Goal: Information Seeking & Learning: Learn about a topic

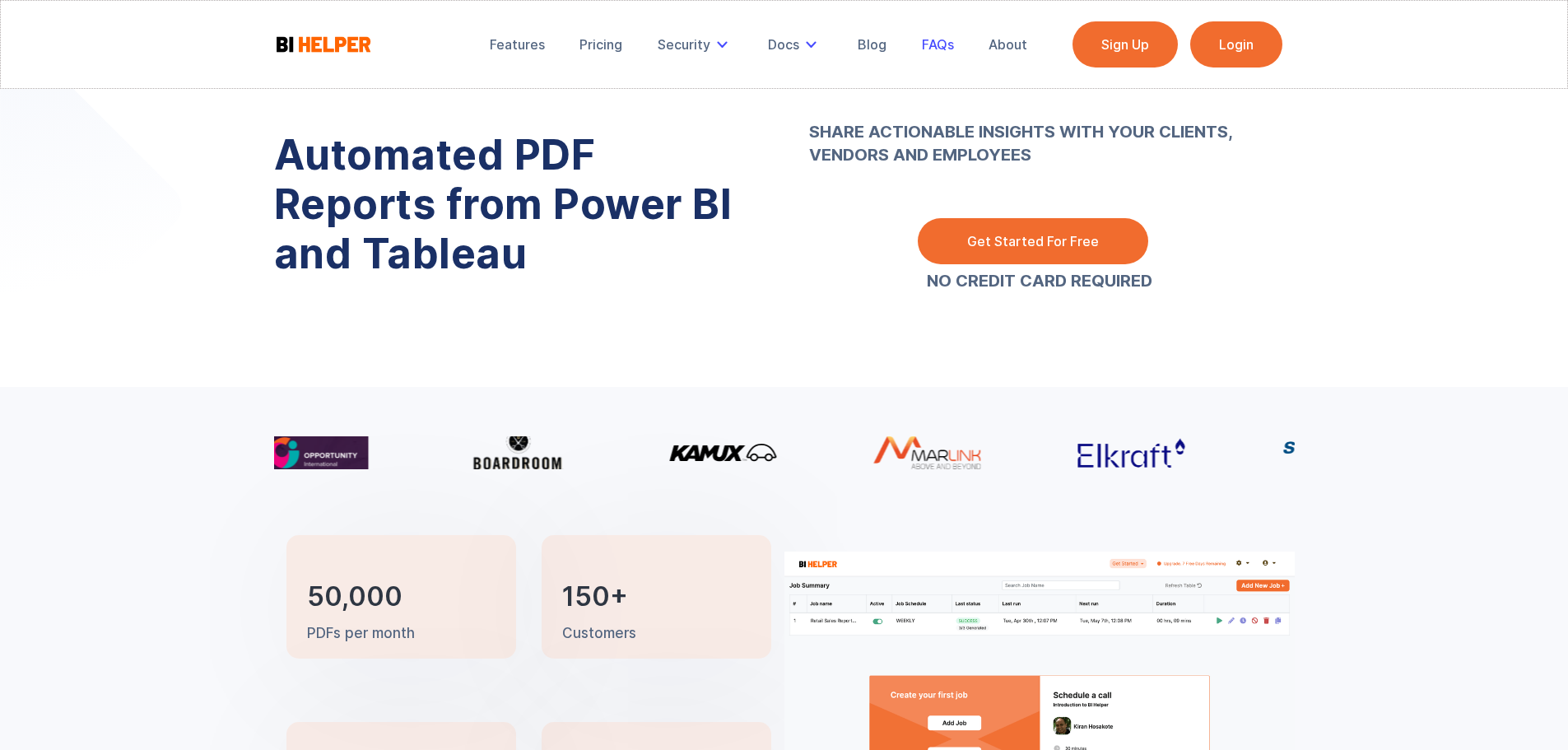
click at [941, 45] on div "FAQs" at bounding box center [938, 44] width 32 height 16
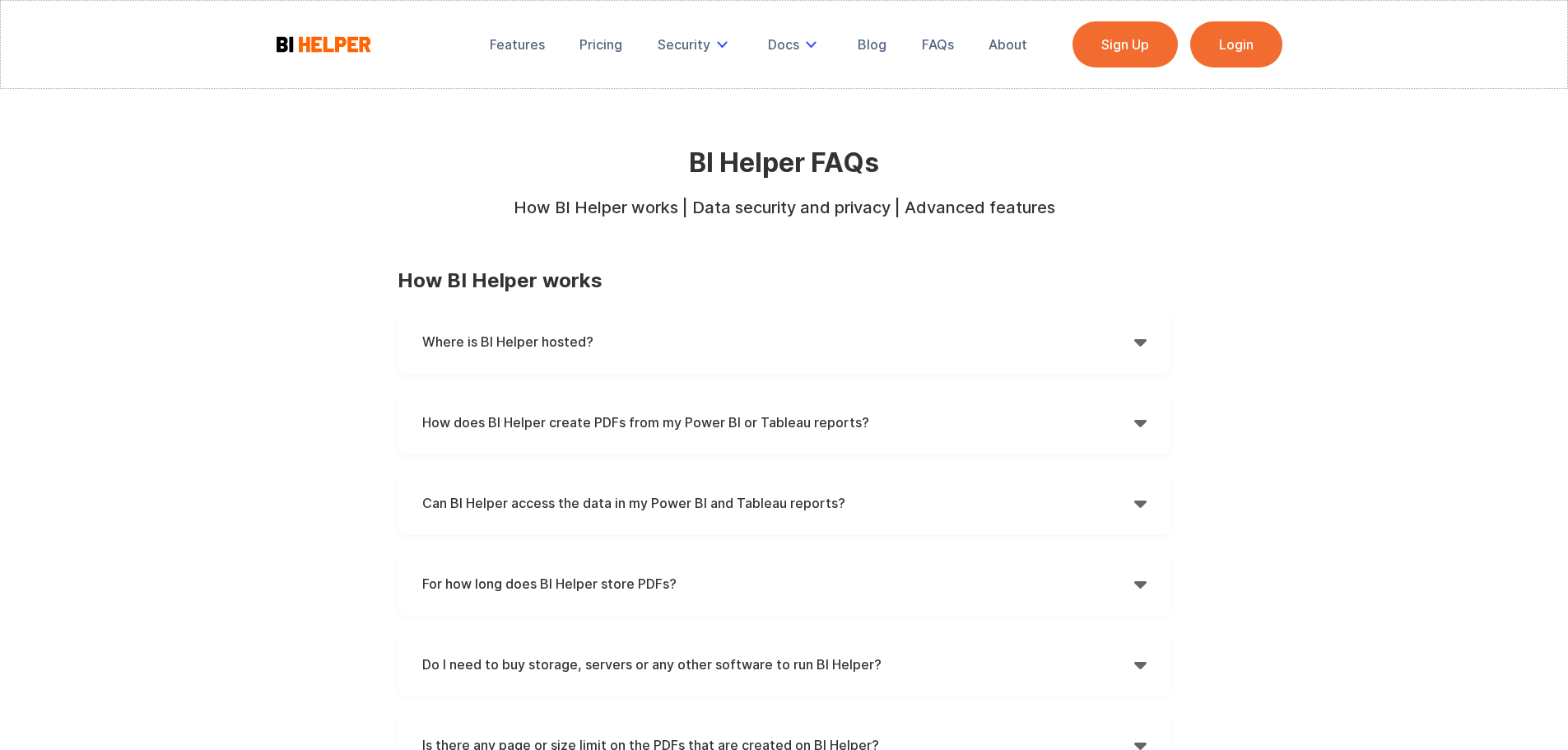
click at [679, 358] on div "Where is BI Helper hosted?  BI Helper is hosted on Amazon Web Services (AWS) i…" at bounding box center [784, 341] width 774 height 64
click at [623, 32] on link "Pricing" at bounding box center [600, 45] width 66 height 36
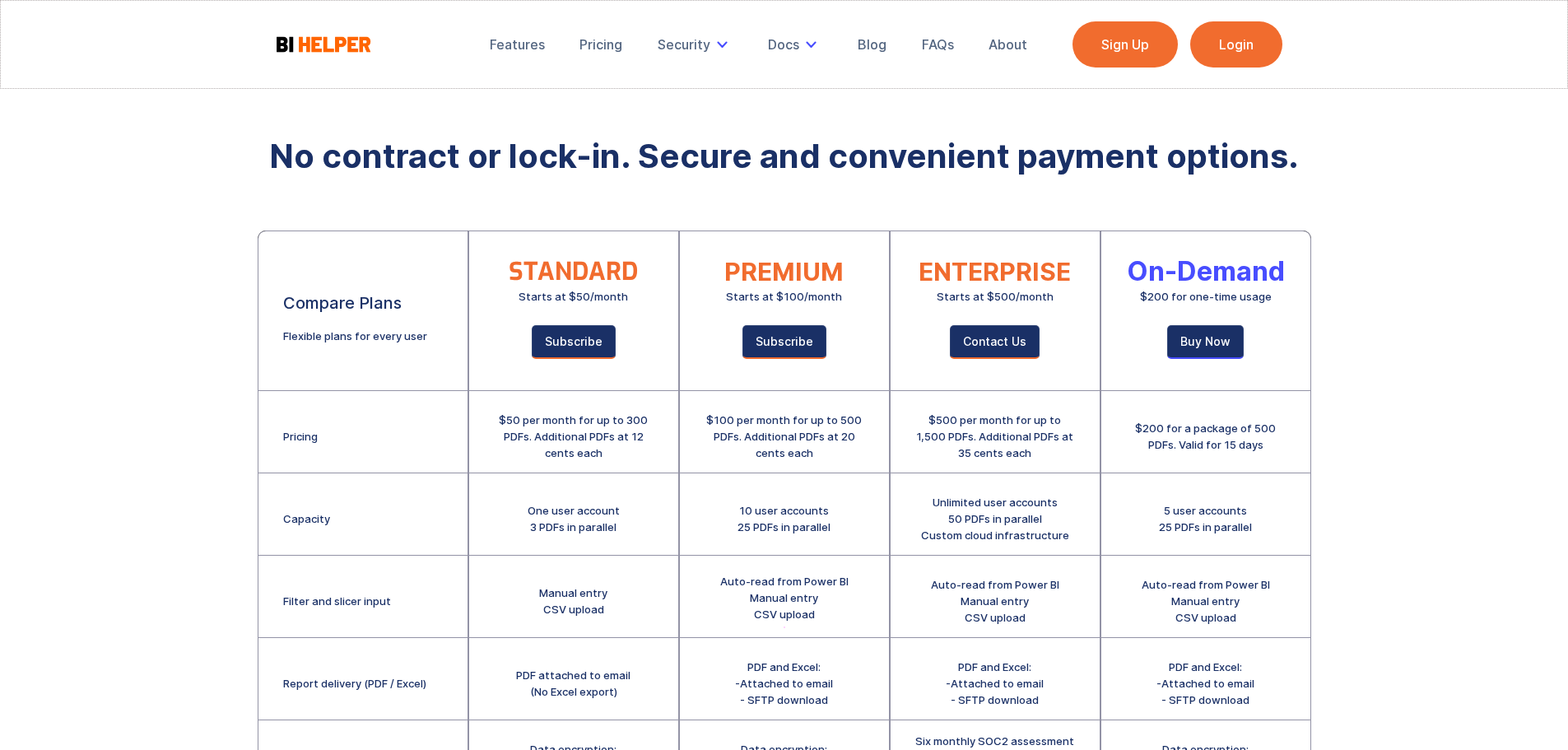
click at [919, 63] on div "Features Pricing Security Secure Email Delivery Docs Product Guide Privacy EULA…" at bounding box center [759, 44] width 561 height 46
click at [946, 52] on div "FAQs" at bounding box center [938, 44] width 32 height 16
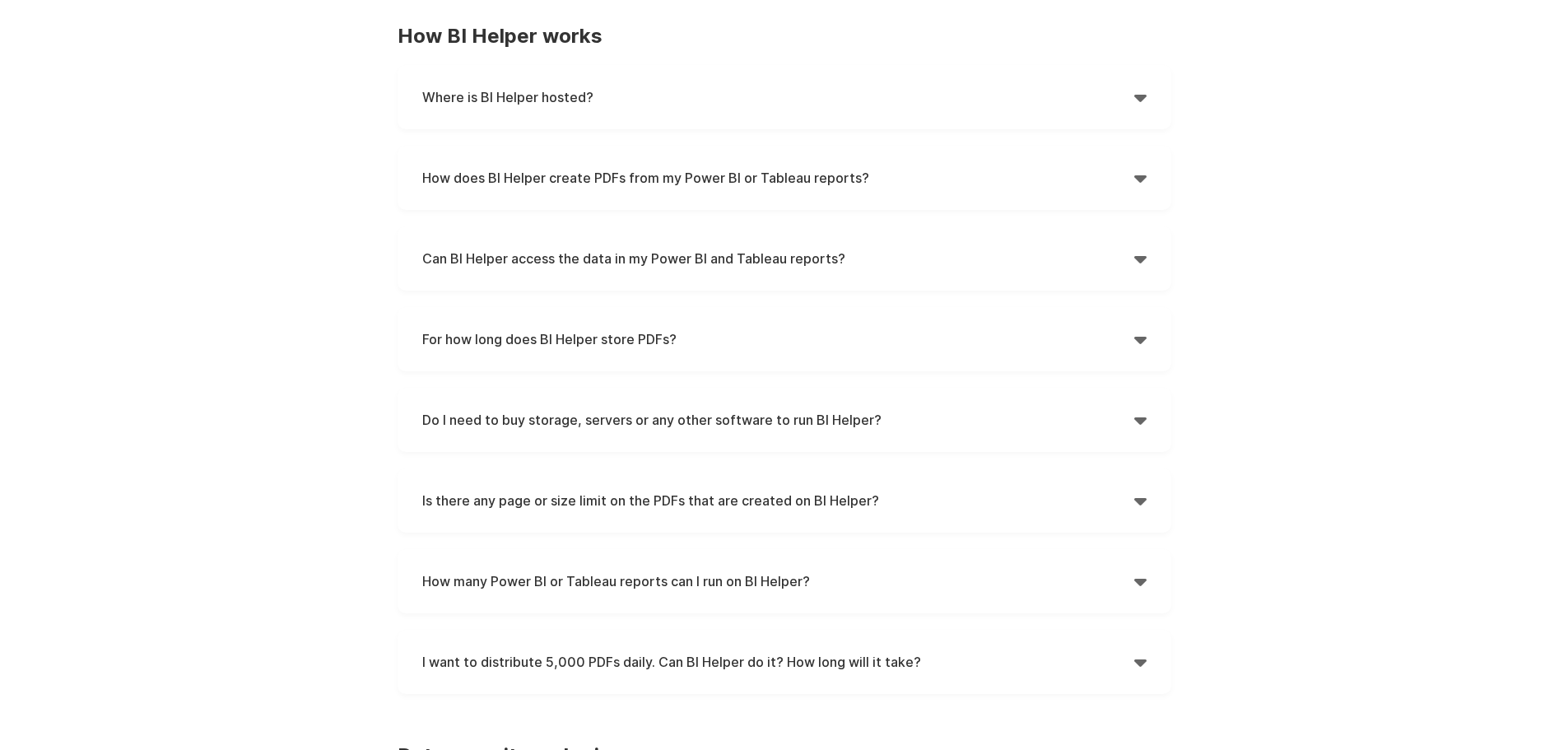
scroll to position [247, 0]
click at [765, 76] on div "Where is BI Helper hosted?  BI Helper is hosted on Amazon Web Services (AWS) i…" at bounding box center [784, 94] width 774 height 64
click at [737, 94] on h4 "Where is BI Helper hosted?" at bounding box center [778, 95] width 712 height 25
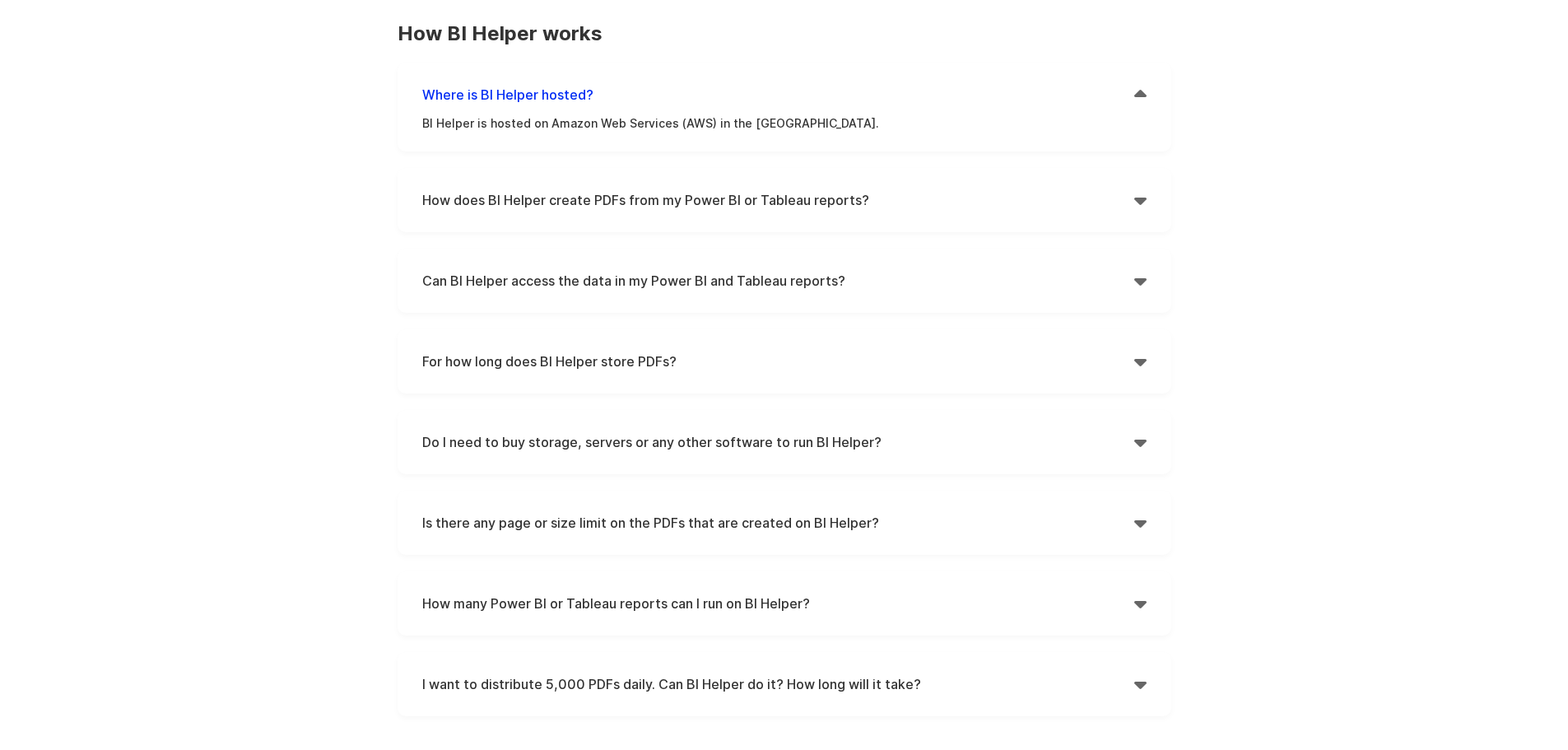
click at [757, 200] on strong "How does BI Helper create PDFs from my Power BI or Tableau reports?" at bounding box center [646, 200] width 447 height 16
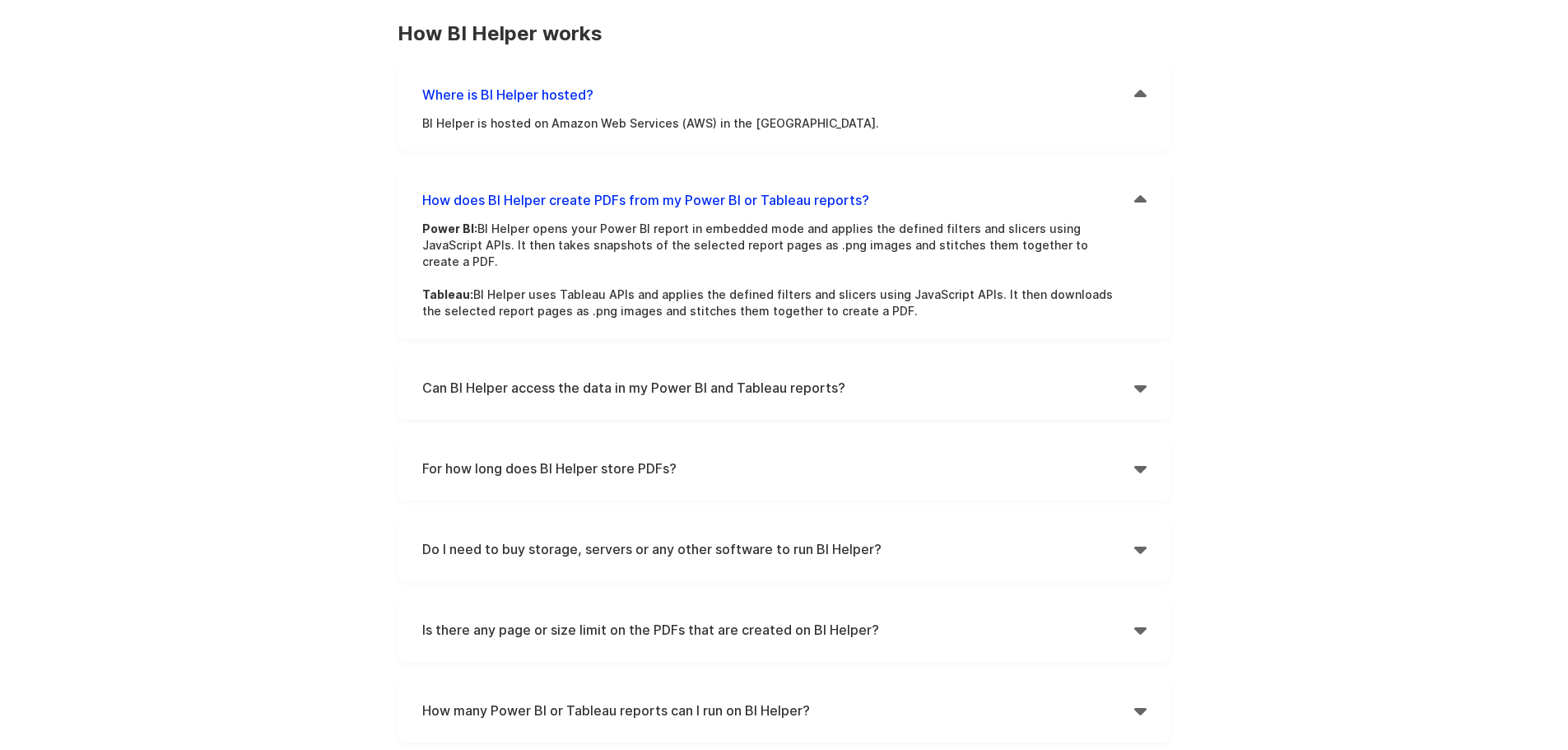
click at [981, 376] on h4 "Can BI Helper access the data in my Power BI and Tableau reports?" at bounding box center [778, 388] width 712 height 25
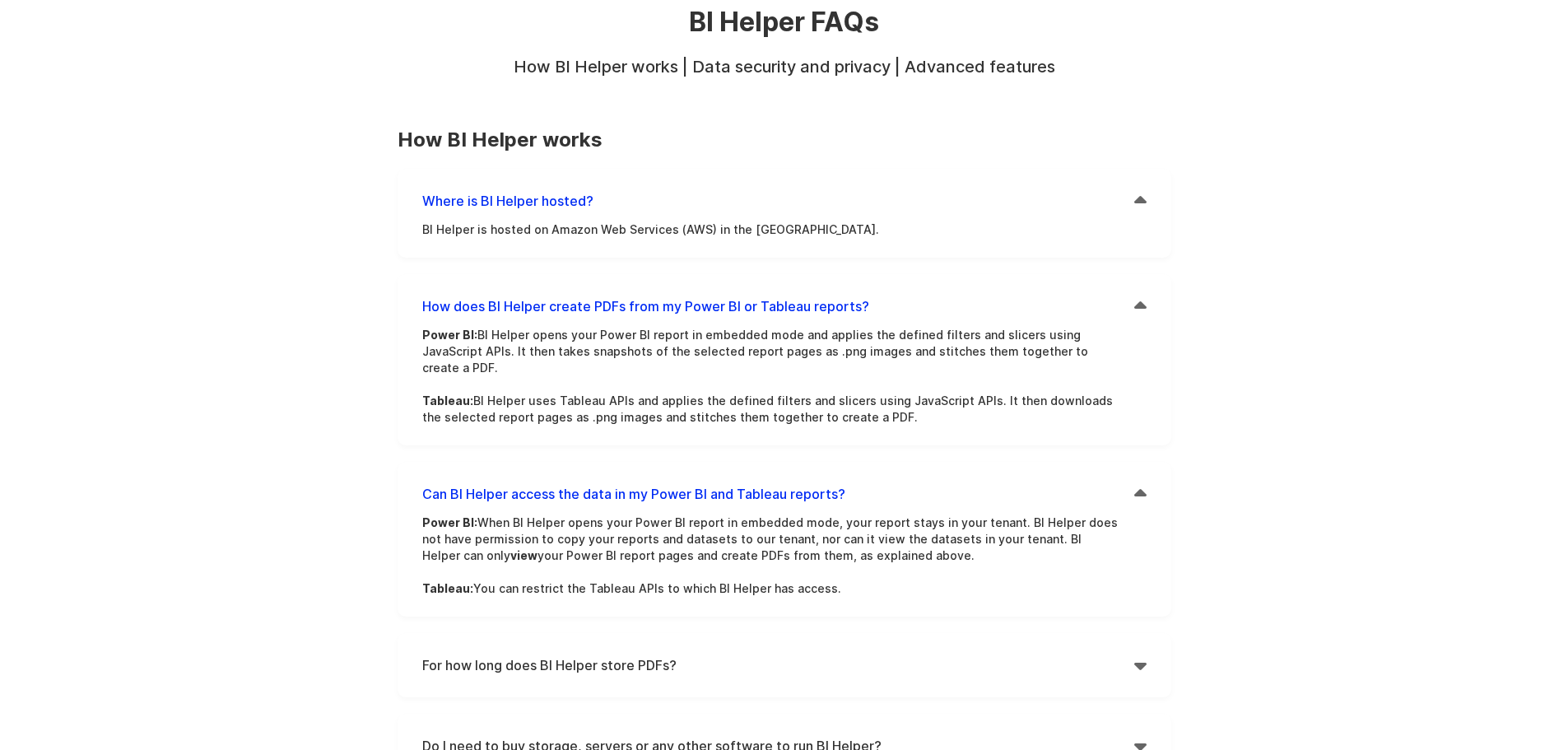
scroll to position [0, 0]
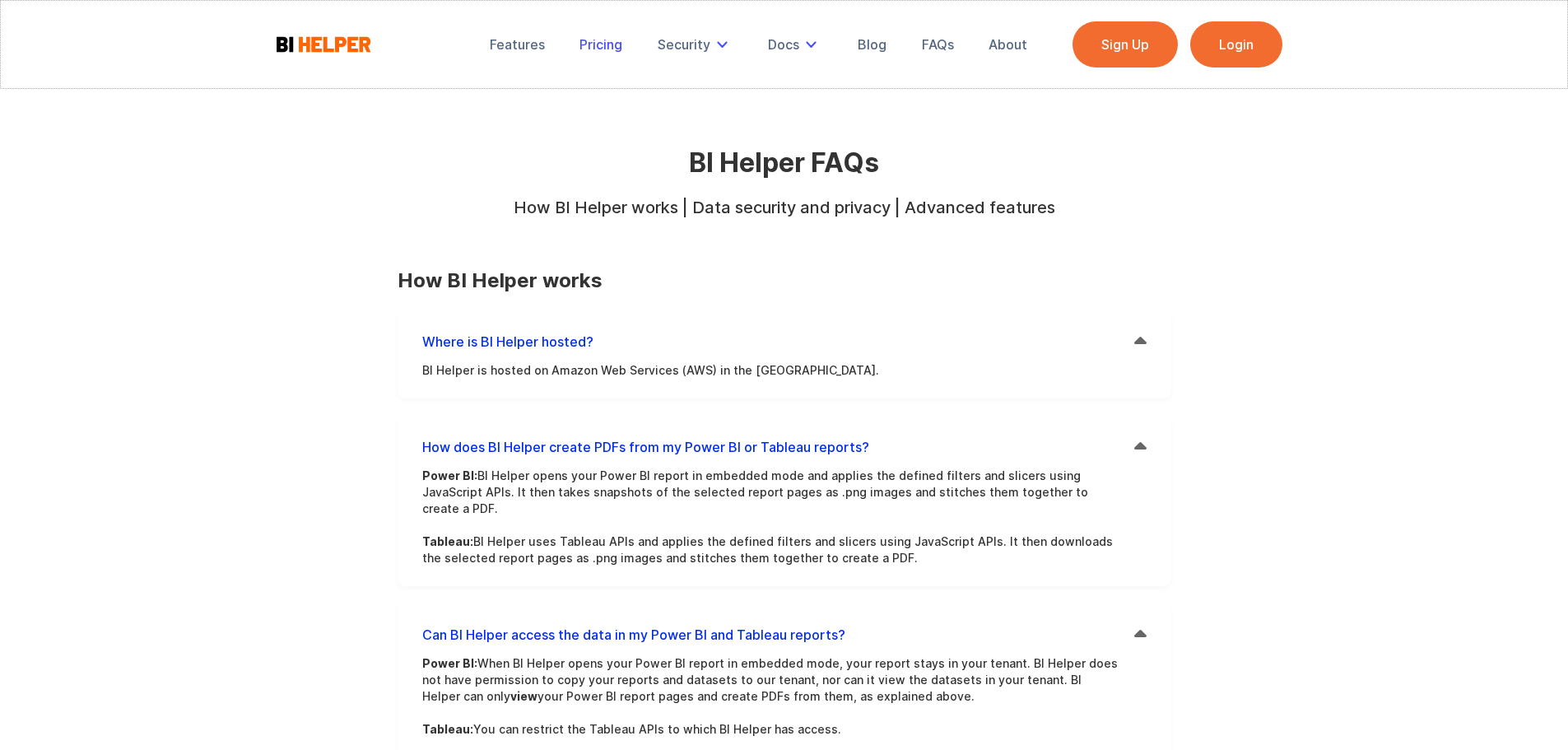
click at [615, 51] on div "Pricing" at bounding box center [600, 44] width 43 height 16
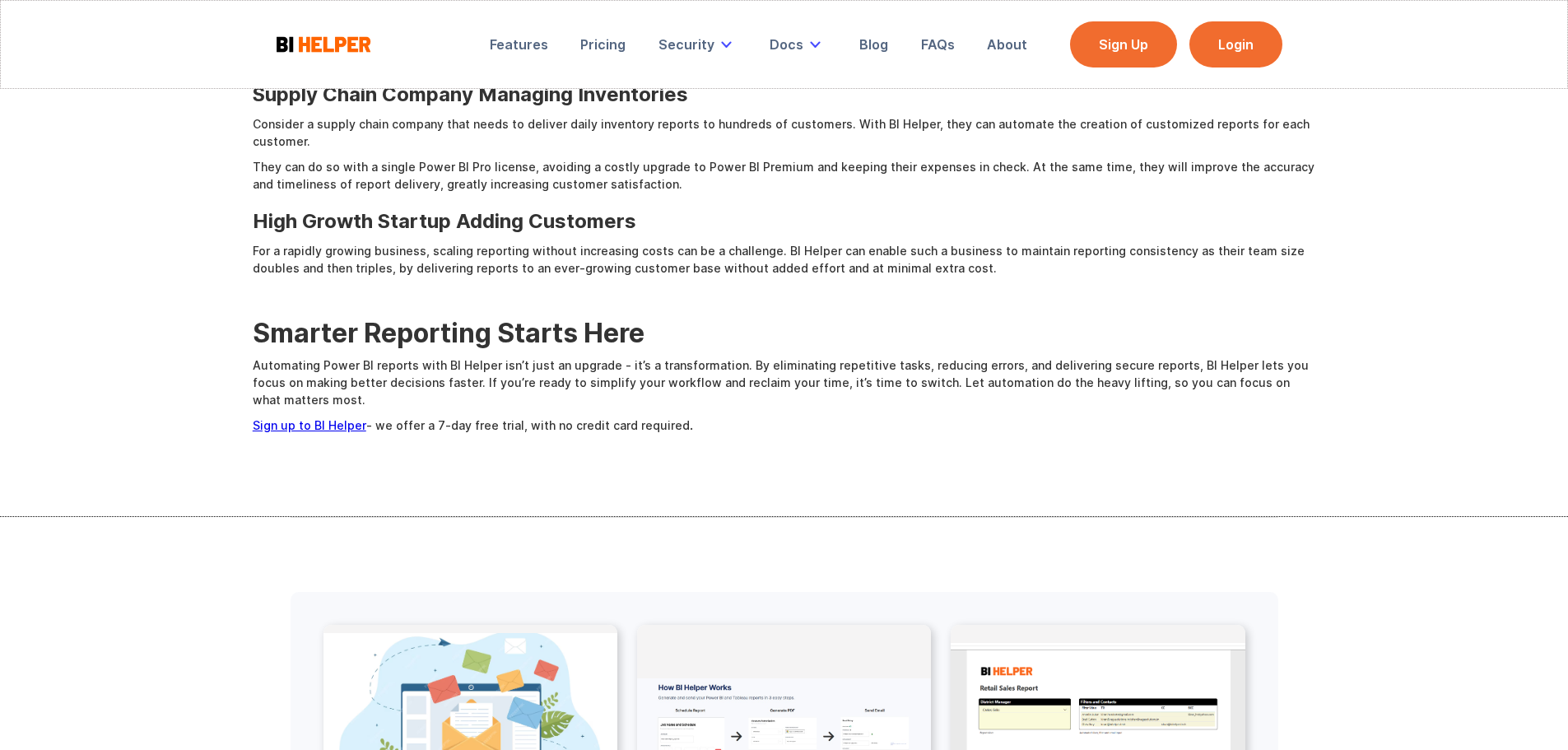
scroll to position [1812, 0]
